Goal: Check status: Check status

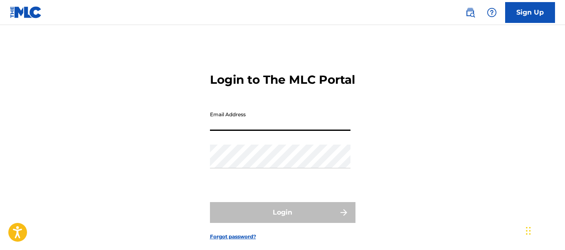
click at [226, 131] on input "Email Address" at bounding box center [280, 119] width 141 height 24
type input "[EMAIL_ADDRESS][DOMAIN_NAME]"
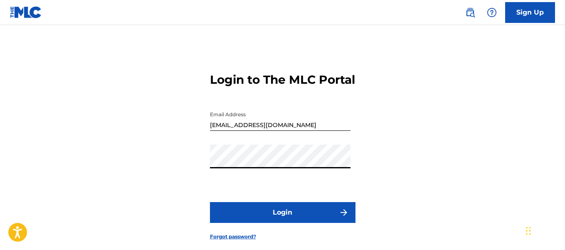
click at [332, 223] on button "Login" at bounding box center [283, 212] width 146 height 21
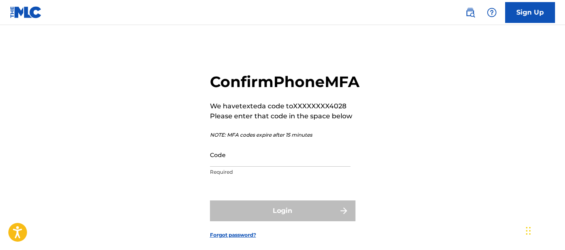
click at [252, 166] on input "Code" at bounding box center [280, 155] width 141 height 24
click at [280, 166] on input "Code" at bounding box center [280, 155] width 141 height 24
click at [281, 166] on input "Code" at bounding box center [280, 155] width 141 height 24
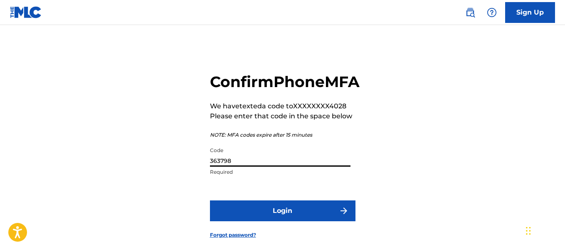
type input "363798"
click at [210, 200] on button "Login" at bounding box center [283, 210] width 146 height 21
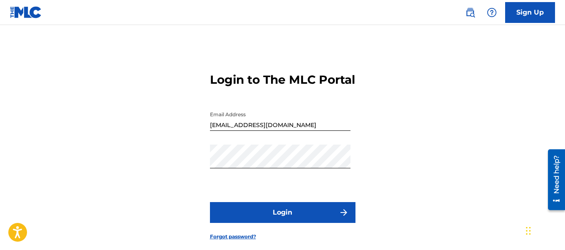
click at [244, 221] on button "Login" at bounding box center [283, 212] width 146 height 21
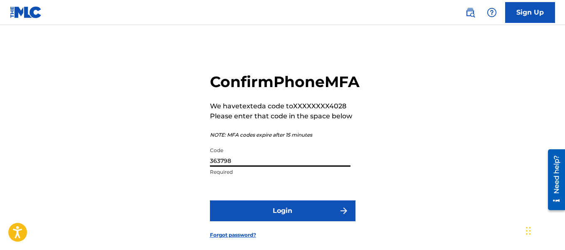
click at [239, 166] on input "363798" at bounding box center [280, 155] width 141 height 24
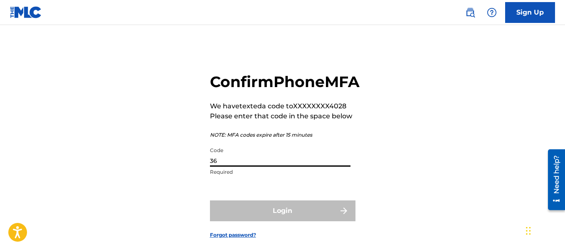
type input "3"
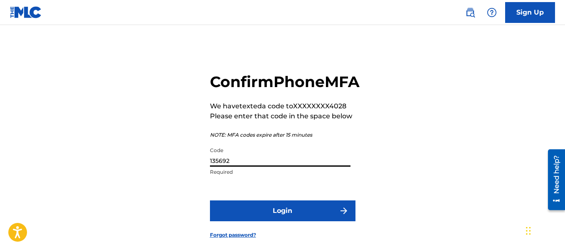
type input "135692"
click at [210, 200] on button "Login" at bounding box center [283, 210] width 146 height 21
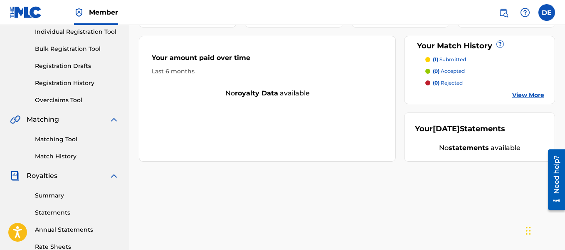
scroll to position [125, 0]
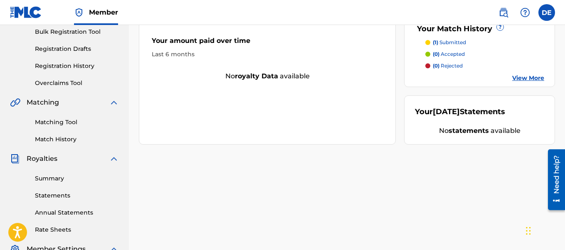
click at [72, 141] on link "Match History" at bounding box center [77, 139] width 84 height 9
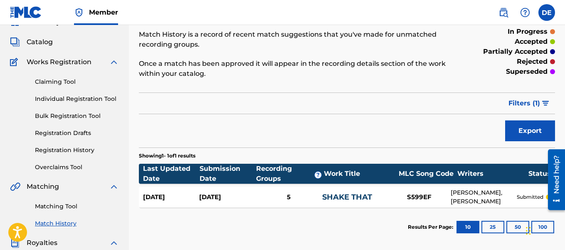
scroll to position [83, 0]
